Goal: Information Seeking & Learning: Learn about a topic

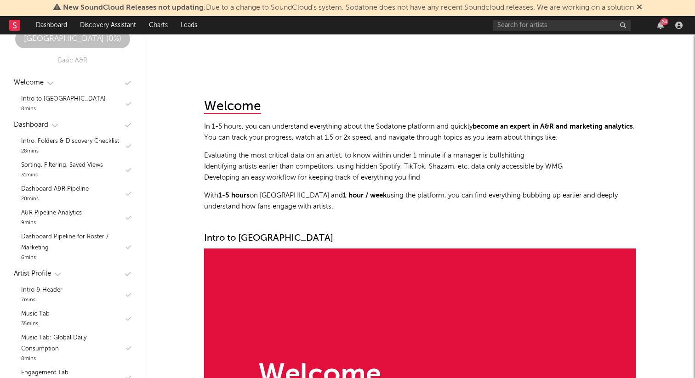
click at [642, 6] on icon at bounding box center [640, 6] width 6 height 7
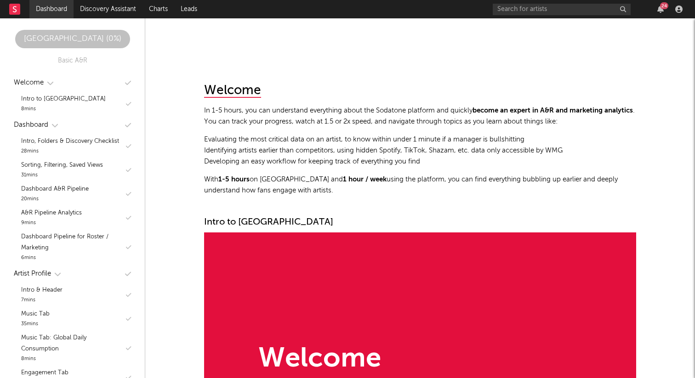
click at [52, 11] on link "Dashboard" at bounding box center [51, 9] width 44 height 18
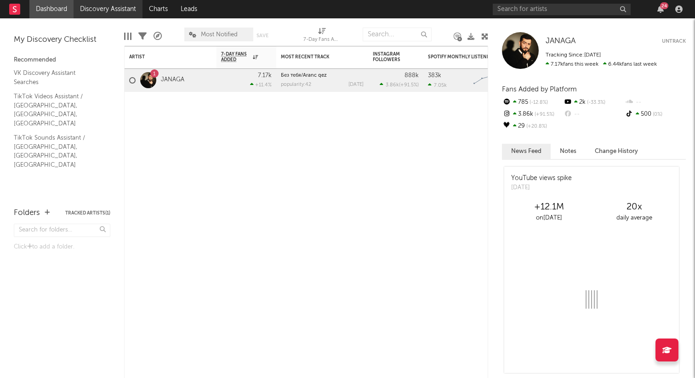
click at [130, 6] on link "Discovery Assistant" at bounding box center [108, 9] width 69 height 18
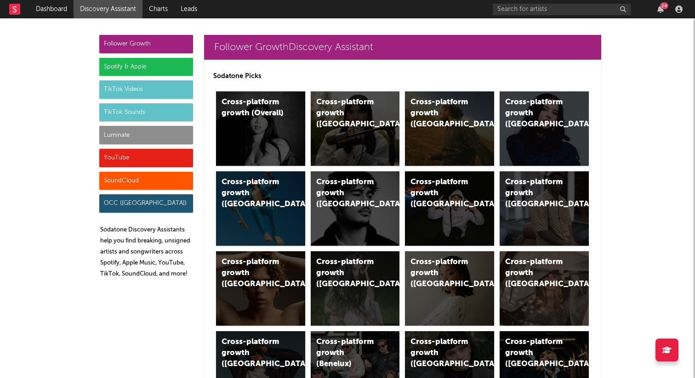
click at [137, 116] on div "TikTok Sounds" at bounding box center [146, 112] width 94 height 18
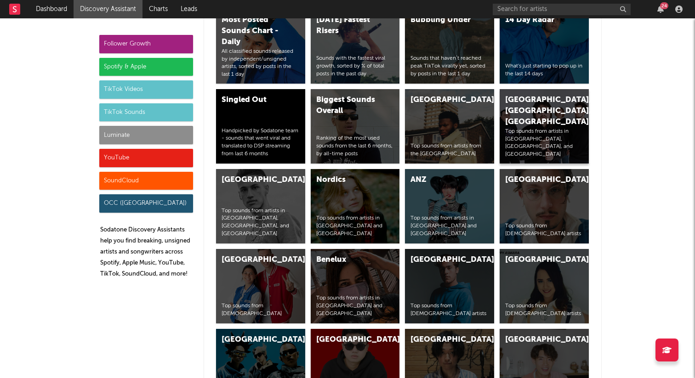
scroll to position [3113, 0]
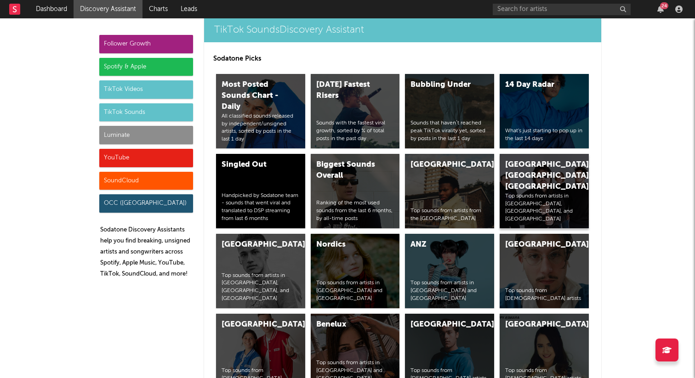
click at [529, 160] on div "[GEOGRAPHIC_DATA], [GEOGRAPHIC_DATA], [GEOGRAPHIC_DATA]" at bounding box center [536, 176] width 63 height 33
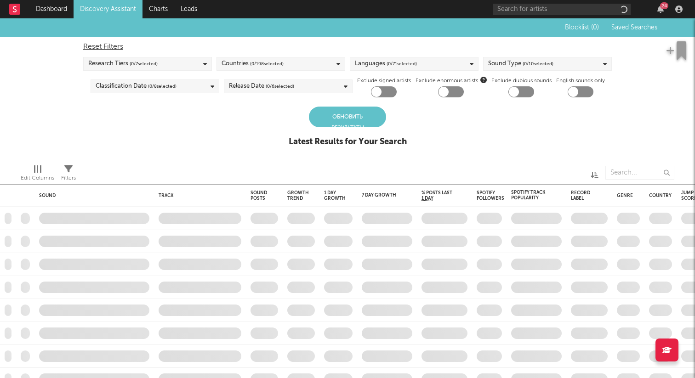
checkbox input "true"
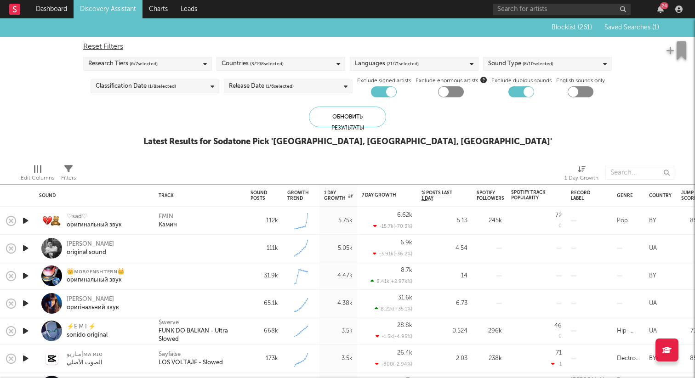
click at [646, 25] on span "Saved Searches ( 1 )" at bounding box center [632, 27] width 55 height 6
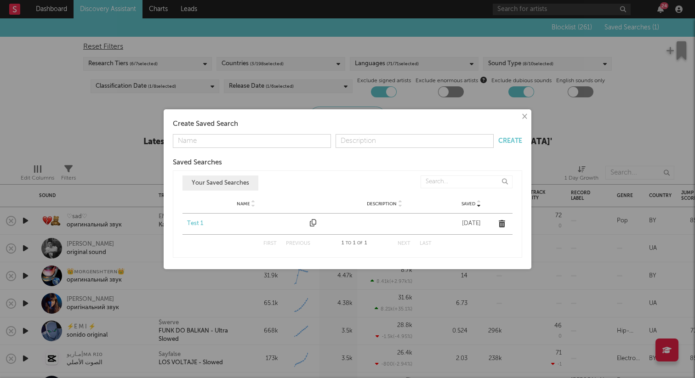
click at [199, 222] on div "Test 1" at bounding box center [246, 223] width 118 height 9
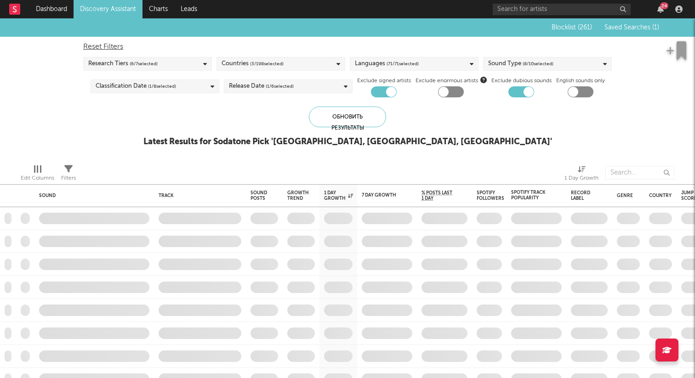
checkbox input "false"
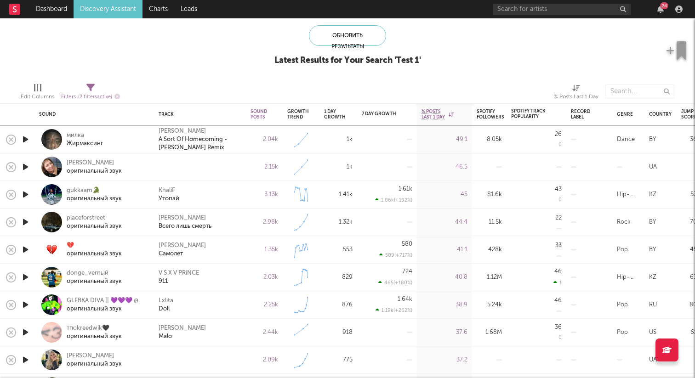
click at [29, 166] on icon "button" at bounding box center [26, 166] width 10 height 11
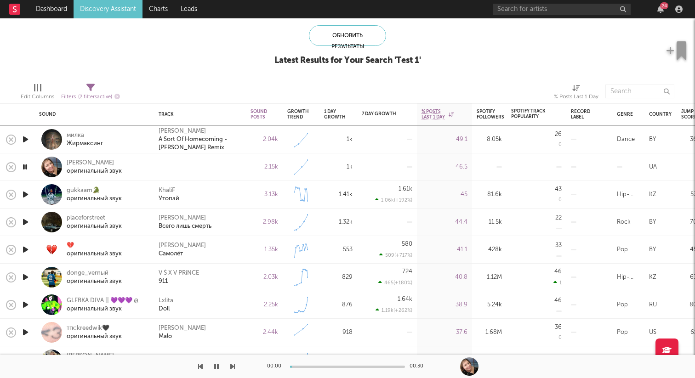
click at [29, 166] on div at bounding box center [25, 166] width 9 height 11
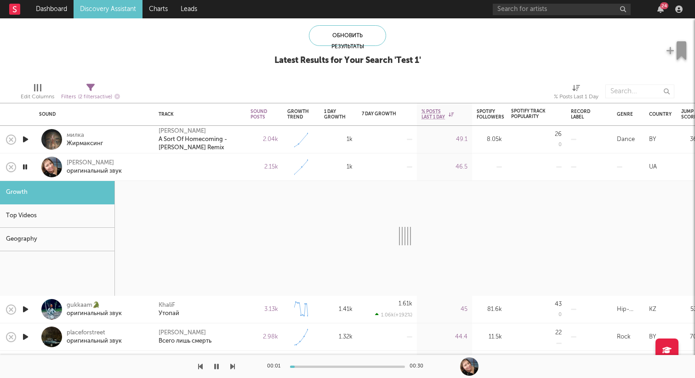
click at [53, 165] on div at bounding box center [51, 167] width 21 height 21
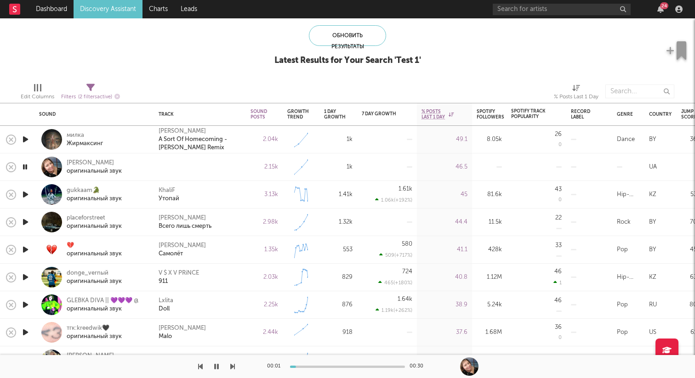
click at [27, 165] on icon "button" at bounding box center [25, 166] width 9 height 11
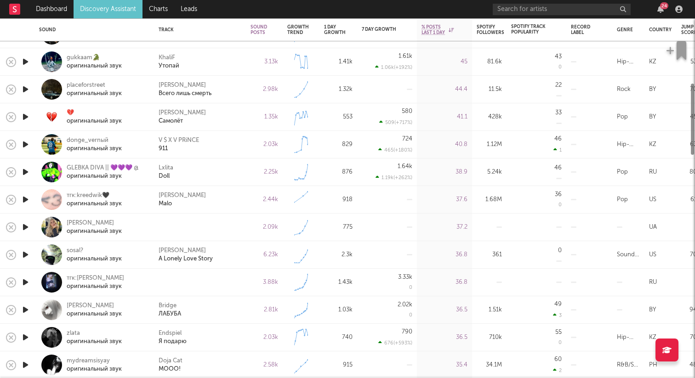
click at [28, 223] on icon "button" at bounding box center [26, 227] width 10 height 11
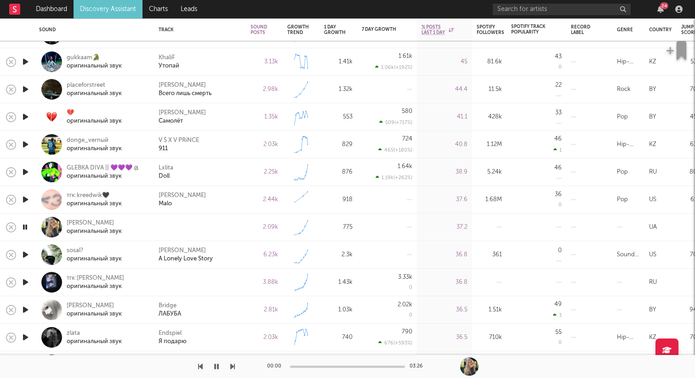
click at [28, 223] on icon "button" at bounding box center [25, 227] width 9 height 11
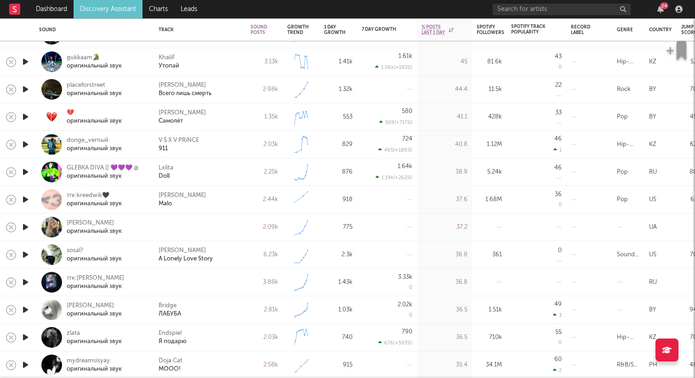
click at [28, 223] on icon "button" at bounding box center [26, 227] width 10 height 11
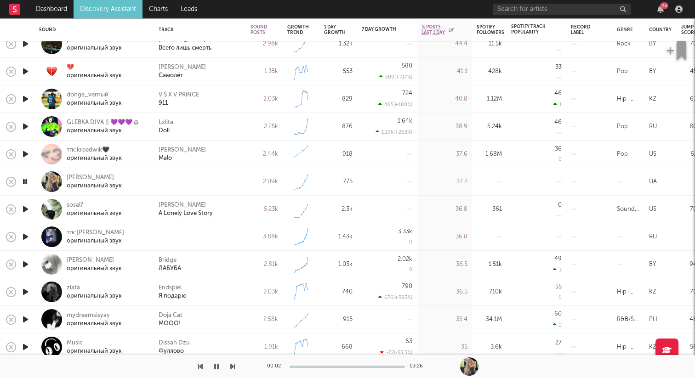
click at [26, 181] on icon "button" at bounding box center [25, 181] width 9 height 11
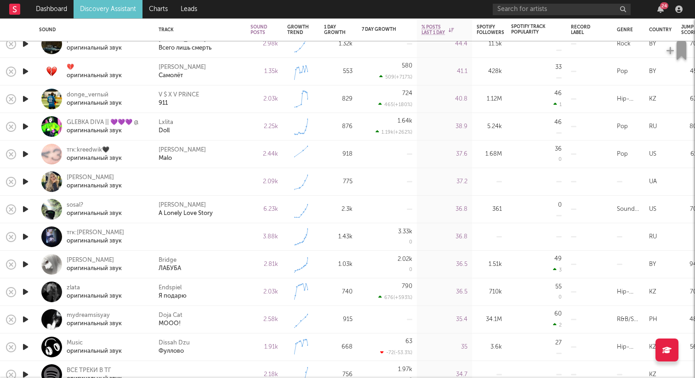
click at [28, 207] on icon "button" at bounding box center [26, 209] width 10 height 11
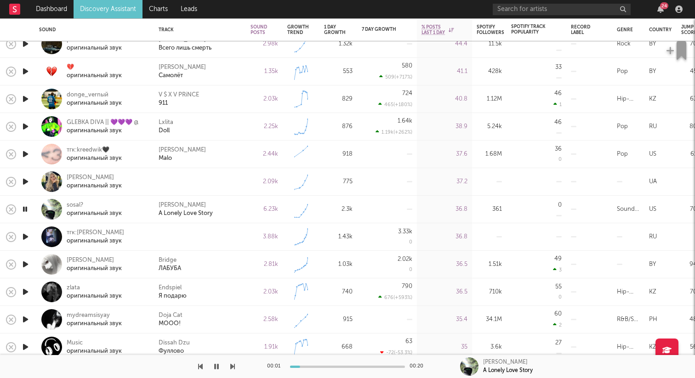
click at [26, 235] on icon "button" at bounding box center [26, 236] width 10 height 11
click at [26, 235] on icon "button" at bounding box center [25, 236] width 9 height 11
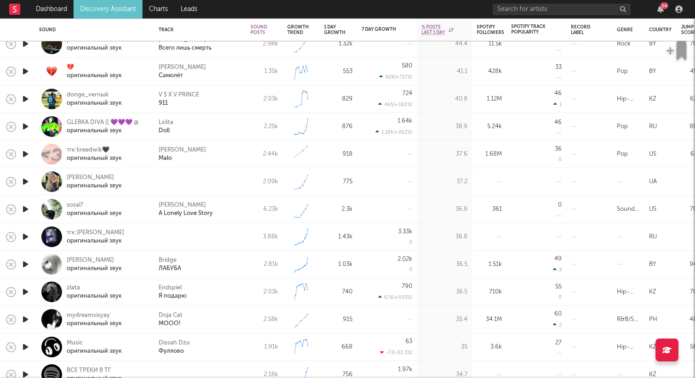
click at [26, 235] on icon "button" at bounding box center [26, 236] width 10 height 11
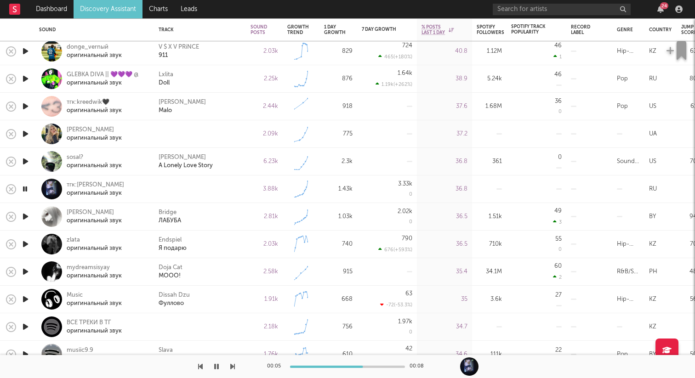
click at [27, 190] on icon "button" at bounding box center [25, 188] width 9 height 11
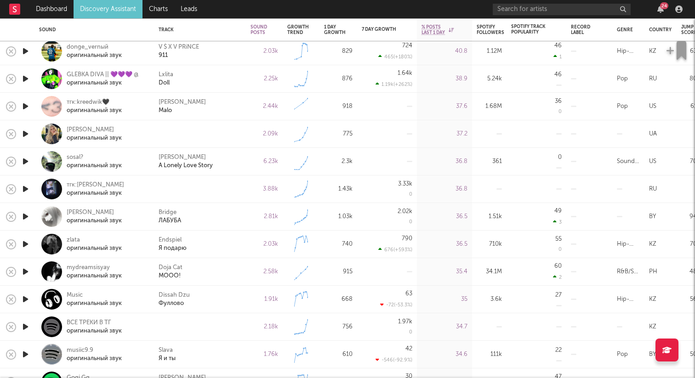
click at [27, 190] on icon "button" at bounding box center [26, 188] width 10 height 11
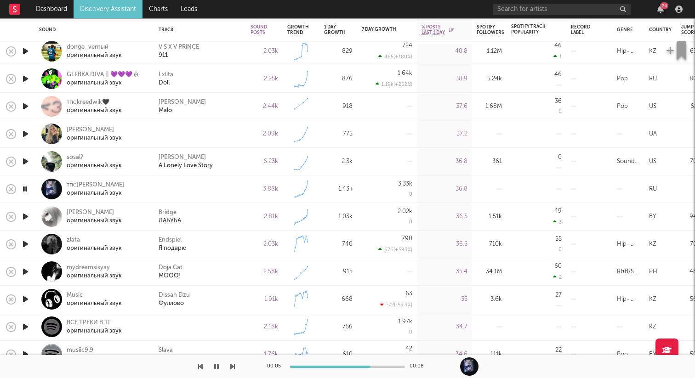
click at [27, 190] on icon "button" at bounding box center [25, 188] width 9 height 11
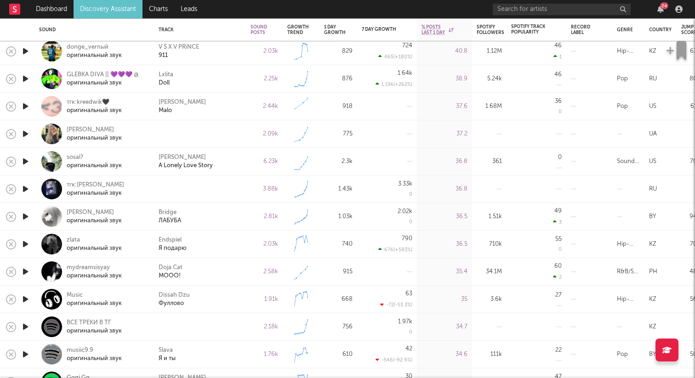
click at [27, 190] on icon "button" at bounding box center [26, 188] width 10 height 11
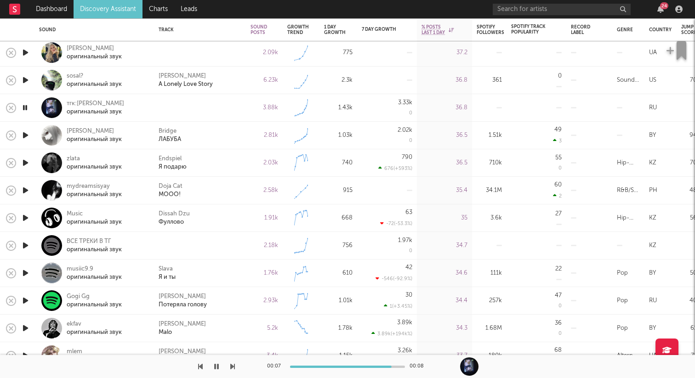
click at [25, 109] on icon "button" at bounding box center [25, 107] width 9 height 11
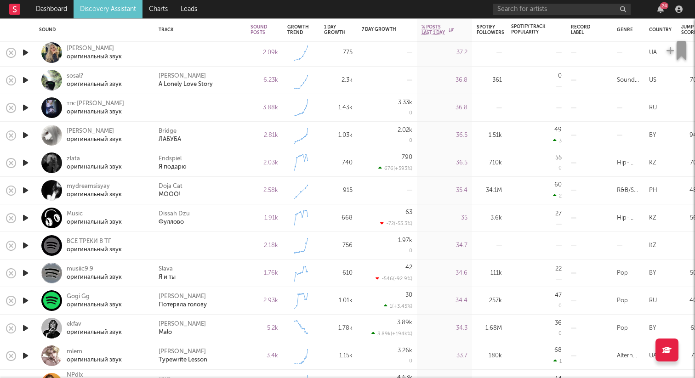
click at [25, 109] on icon "button" at bounding box center [26, 107] width 10 height 11
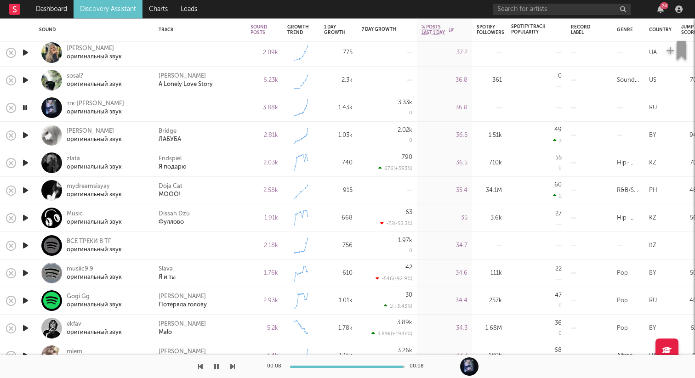
click at [25, 109] on icon "button" at bounding box center [25, 107] width 9 height 11
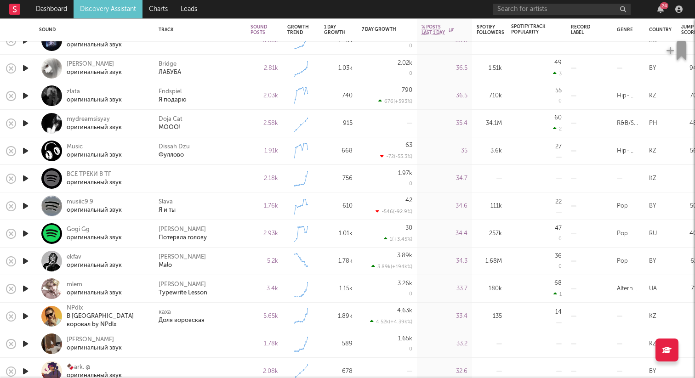
click at [30, 176] on icon "button" at bounding box center [26, 178] width 10 height 11
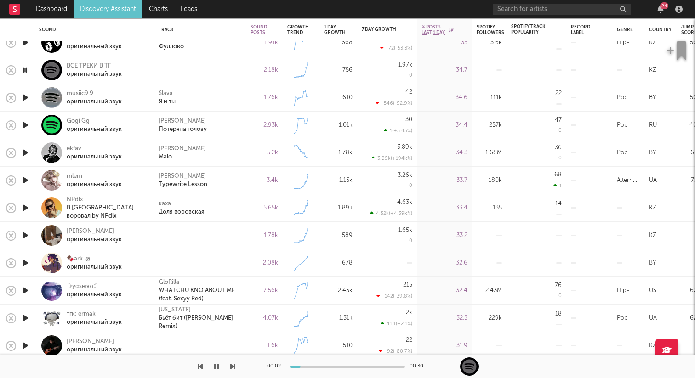
click at [23, 96] on icon "button" at bounding box center [26, 97] width 10 height 11
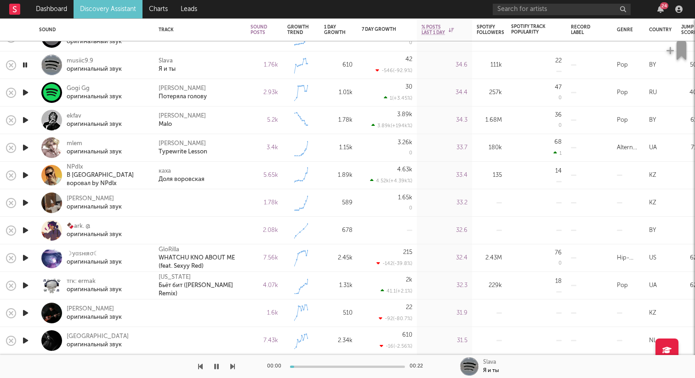
click at [27, 202] on icon "button" at bounding box center [26, 202] width 10 height 11
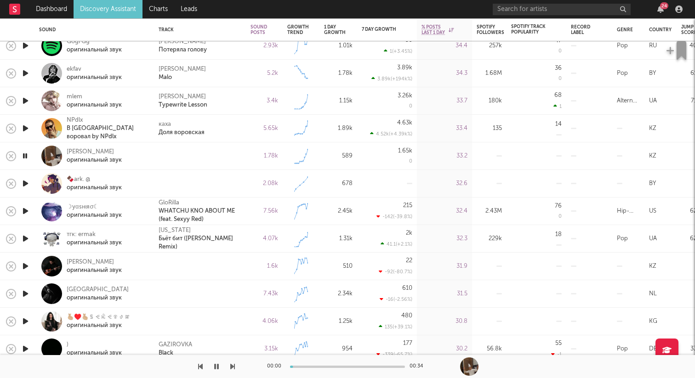
click at [26, 155] on icon "button" at bounding box center [25, 155] width 9 height 11
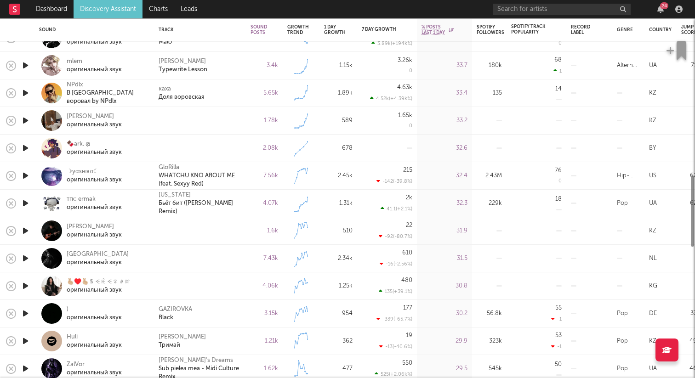
click at [26, 144] on icon "button" at bounding box center [26, 148] width 10 height 11
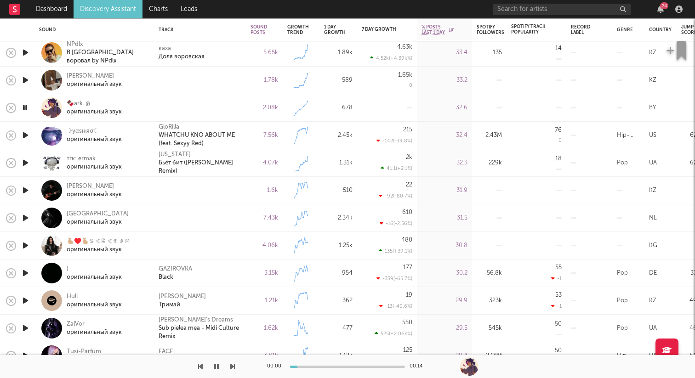
click at [28, 190] on icon "button" at bounding box center [26, 190] width 10 height 11
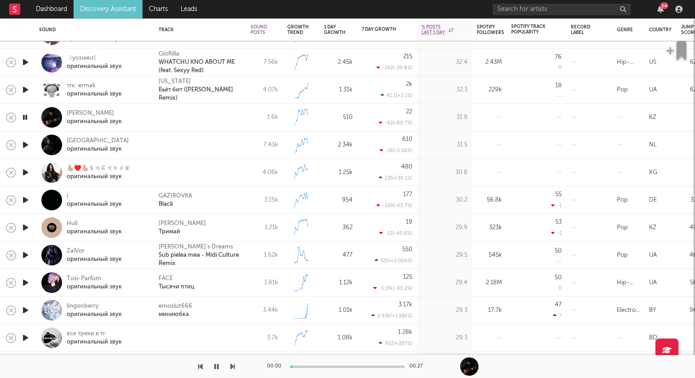
click at [26, 120] on icon "button" at bounding box center [25, 117] width 9 height 11
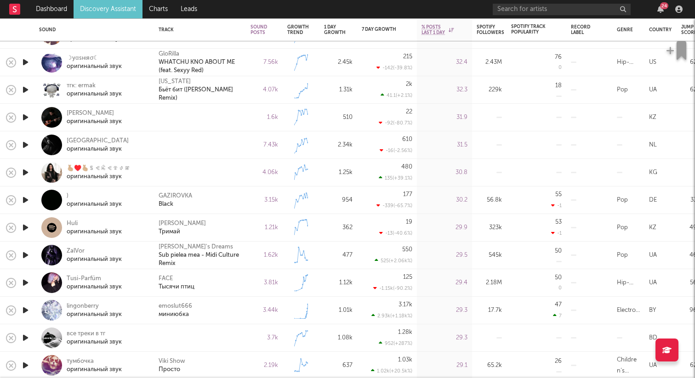
click at [26, 148] on icon "button" at bounding box center [26, 144] width 10 height 11
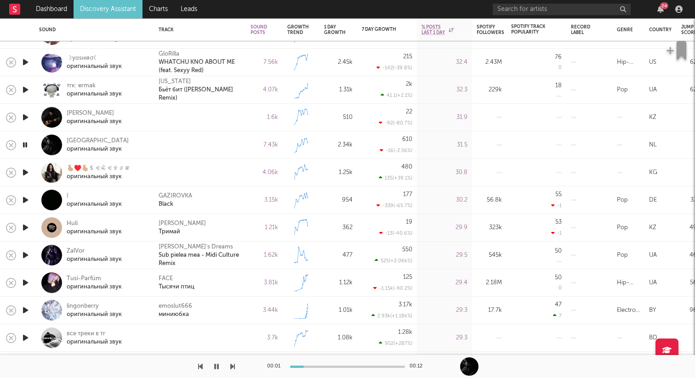
click at [24, 174] on icon "button" at bounding box center [26, 172] width 10 height 11
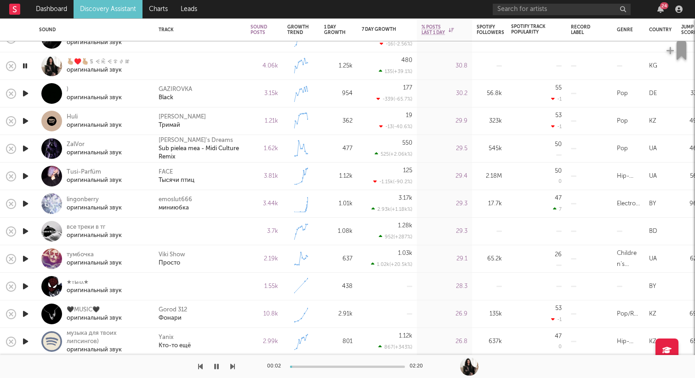
click at [28, 231] on icon "button" at bounding box center [26, 231] width 10 height 11
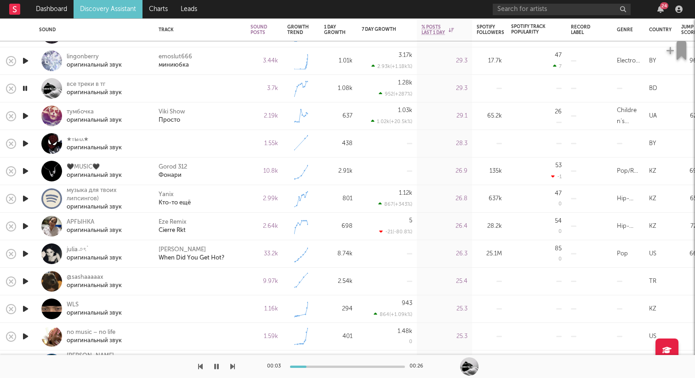
click at [28, 145] on icon "button" at bounding box center [26, 143] width 10 height 11
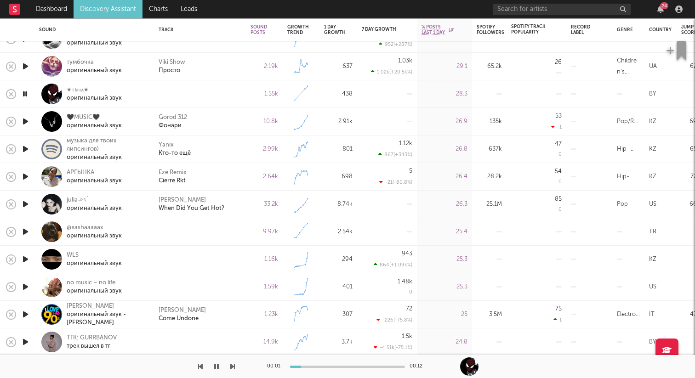
click at [26, 229] on icon "button" at bounding box center [26, 231] width 10 height 11
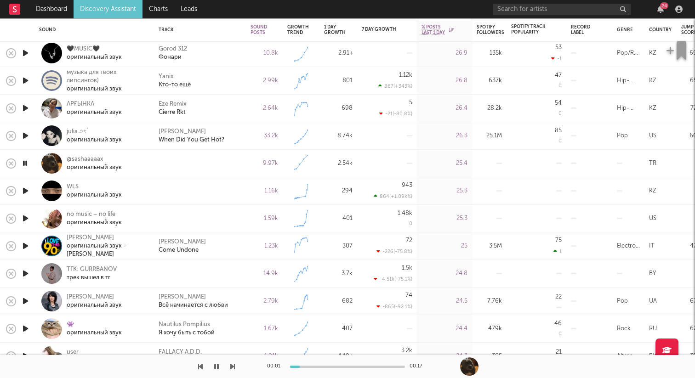
click at [29, 189] on icon "button" at bounding box center [26, 190] width 10 height 11
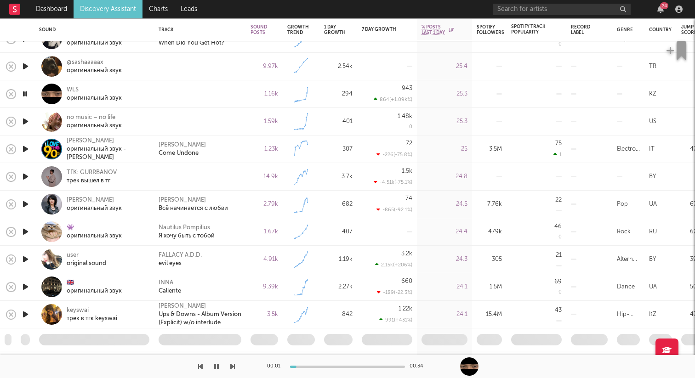
click at [27, 121] on icon "button" at bounding box center [26, 121] width 10 height 11
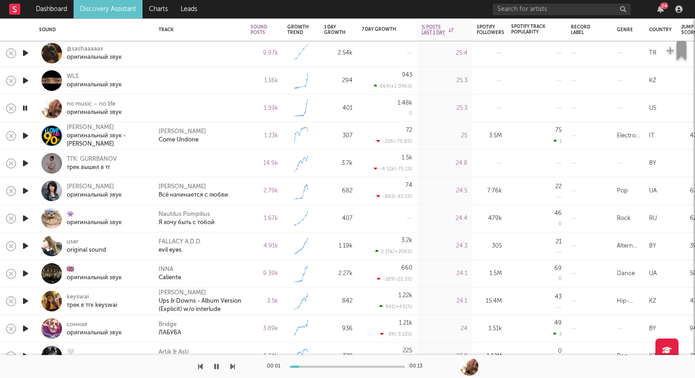
click at [28, 163] on icon "button" at bounding box center [26, 163] width 10 height 11
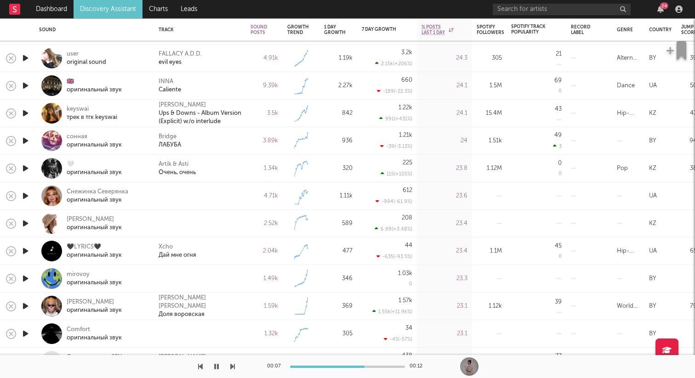
click at [25, 194] on icon "button" at bounding box center [26, 195] width 10 height 11
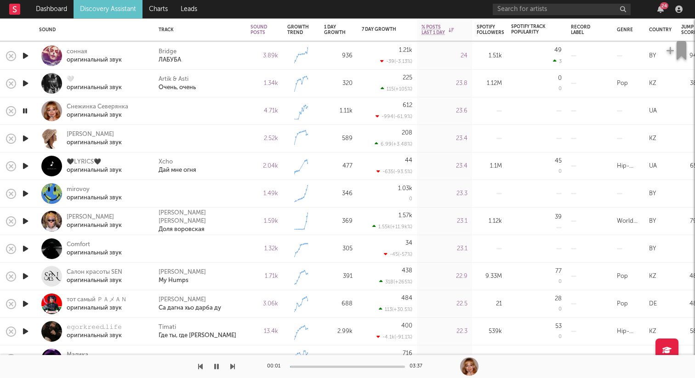
click at [24, 140] on icon "button" at bounding box center [26, 138] width 10 height 11
